Goal: Find contact information: Find contact information

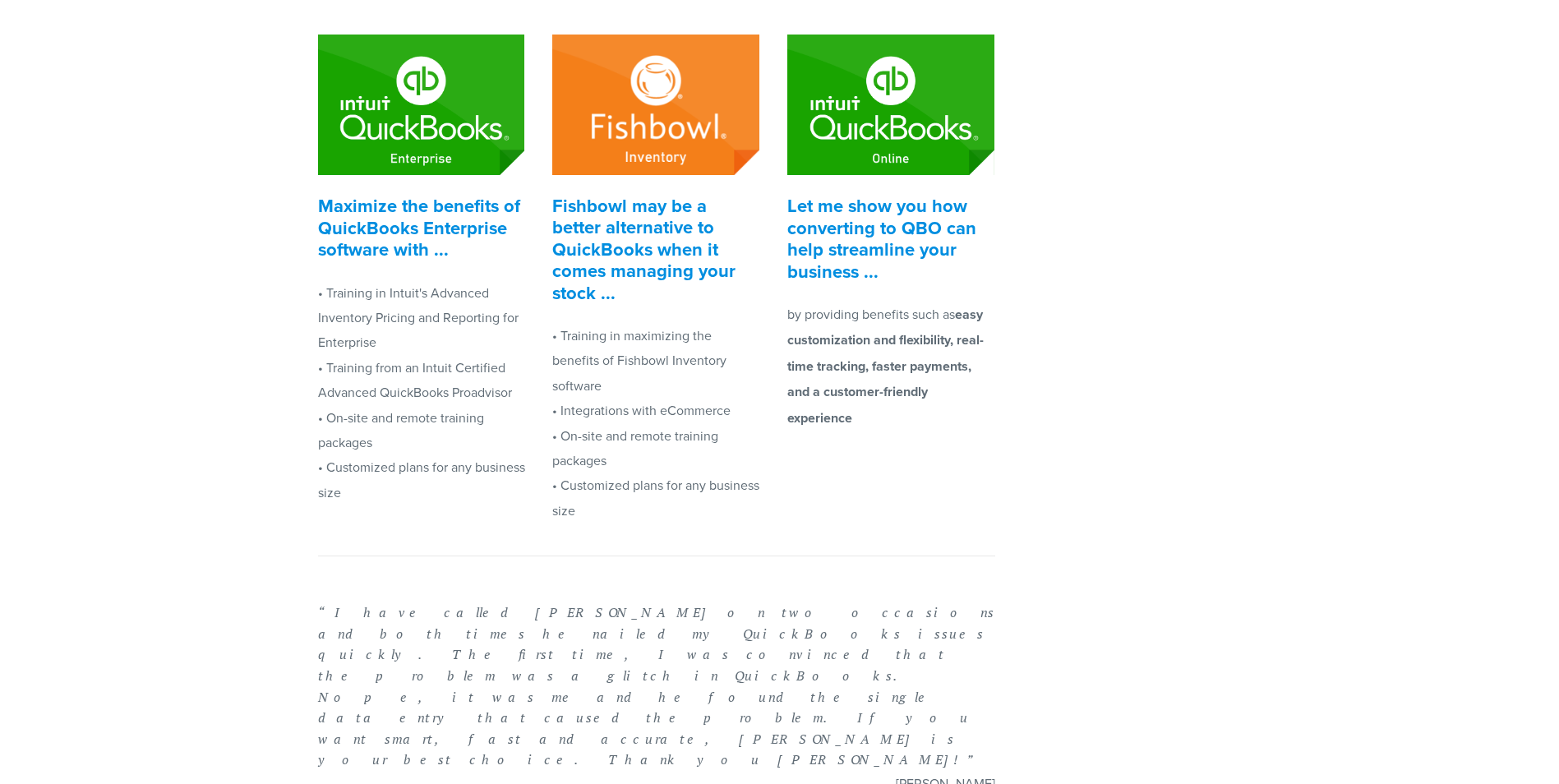
scroll to position [740, 0]
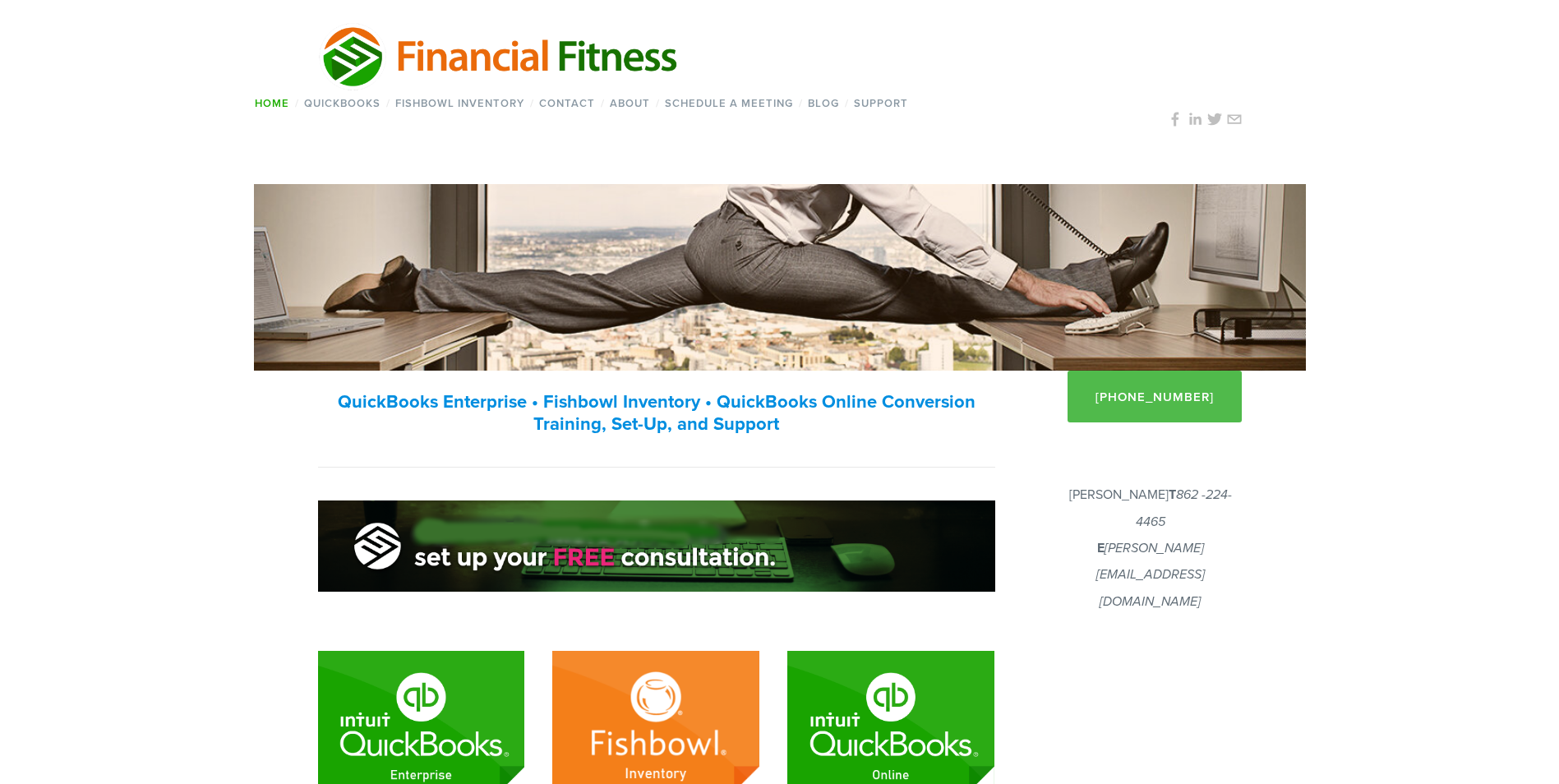
scroll to position [82, 0]
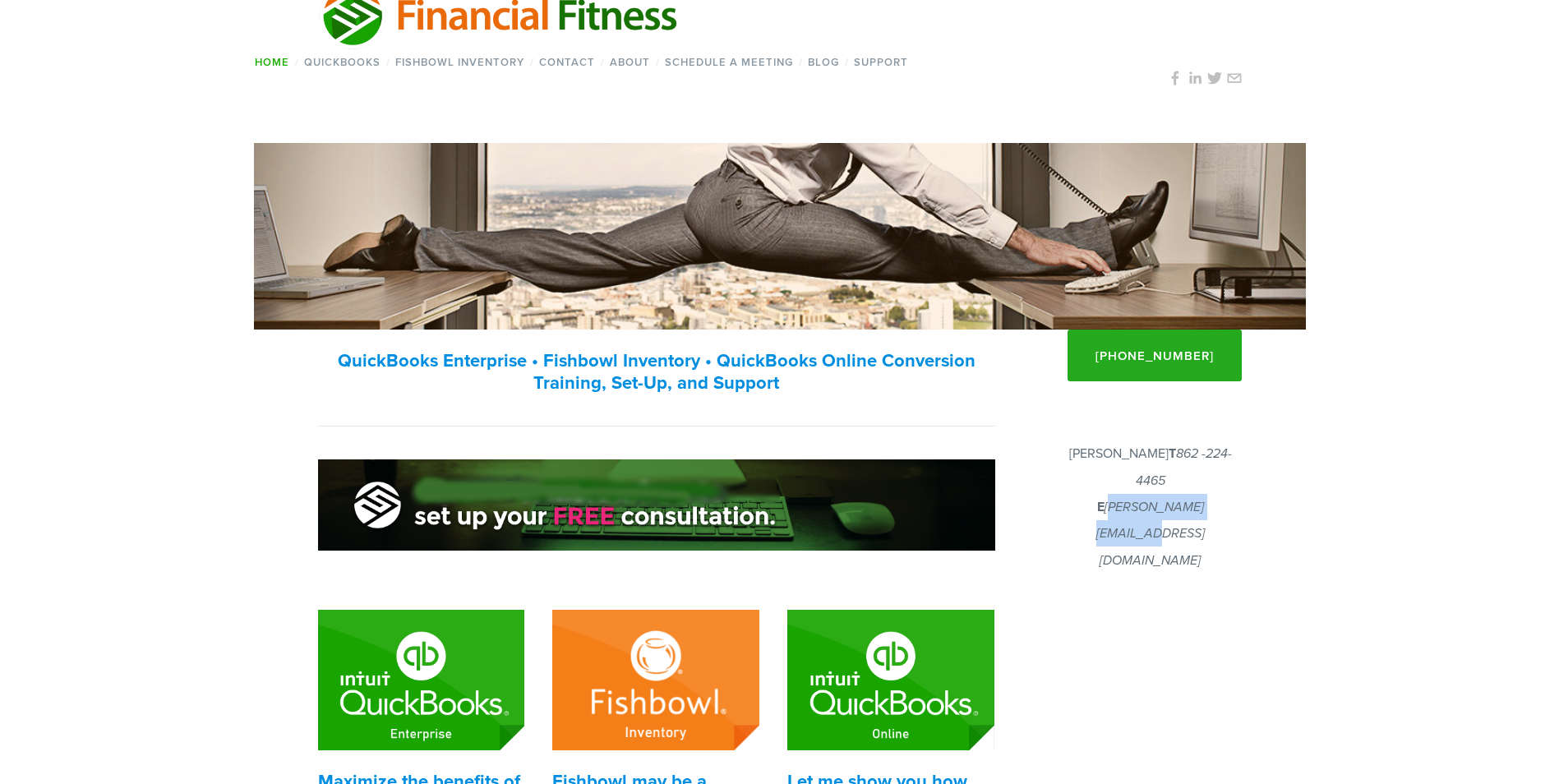
drag, startPoint x: 1224, startPoint y: 503, endPoint x: 1085, endPoint y: 520, distance: 140.0
click at [1085, 520] on div "[PERSON_NAME] T 862 -224-4465 E [PERSON_NAME][EMAIL_ADDRESS][DOMAIN_NAME]" at bounding box center [1151, 507] width 210 height 153
copy em "[PERSON_NAME][EMAIL_ADDRESS][DOMAIN_NAME]"
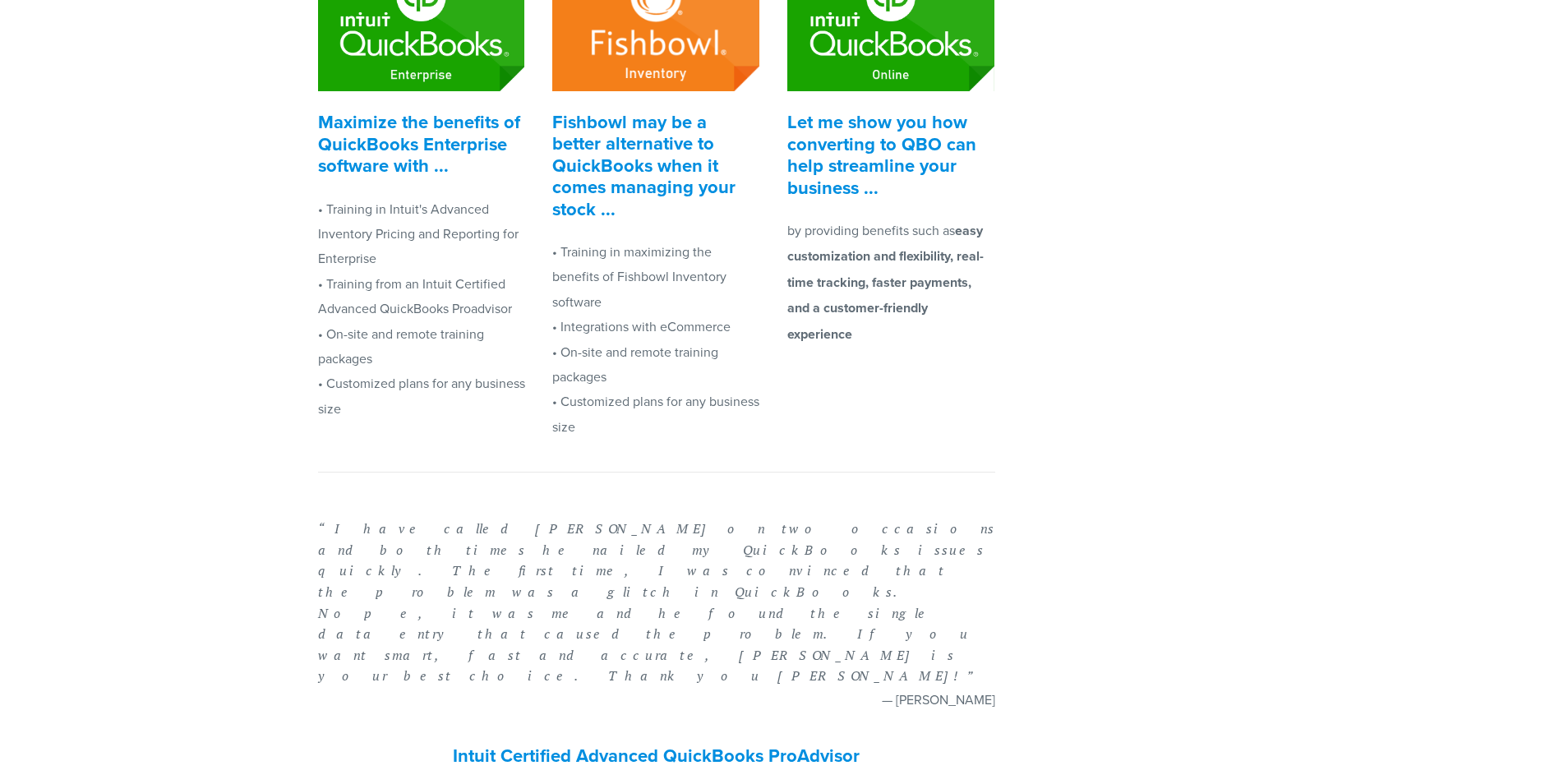
scroll to position [740, 0]
